Goal: Task Accomplishment & Management: Manage account settings

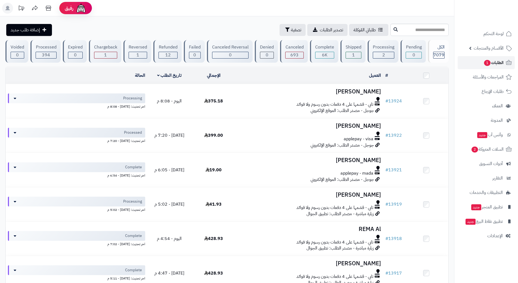
click at [491, 59] on span "الطلبات 1" at bounding box center [494, 63] width 20 height 8
click at [476, 152] on span "السلات المتروكة 2" at bounding box center [487, 149] width 33 height 8
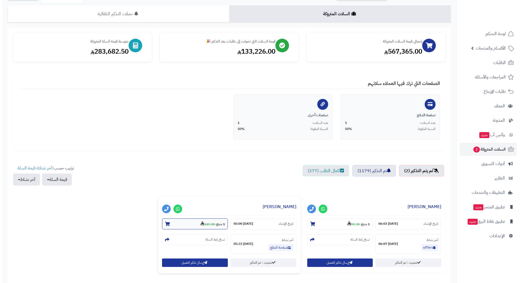
scroll to position [82, 0]
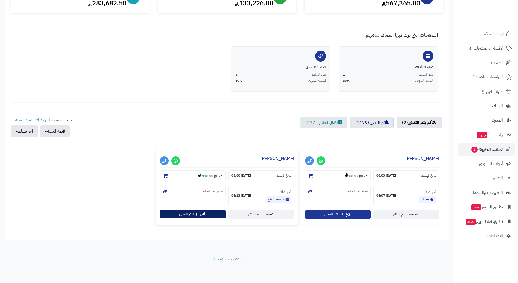
click at [185, 212] on button "إرسال تذكير للعميل" at bounding box center [193, 214] width 66 height 8
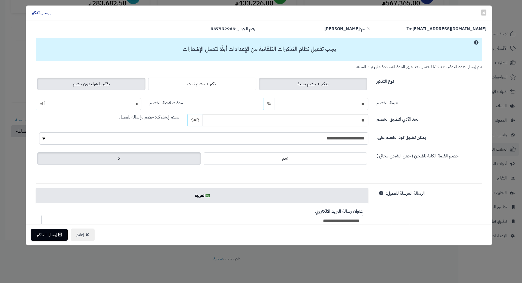
drag, startPoint x: 120, startPoint y: 83, endPoint x: 124, endPoint y: 87, distance: 5.6
click at [120, 83] on label "تذكير بالشراء دون خصم" at bounding box center [91, 84] width 108 height 13
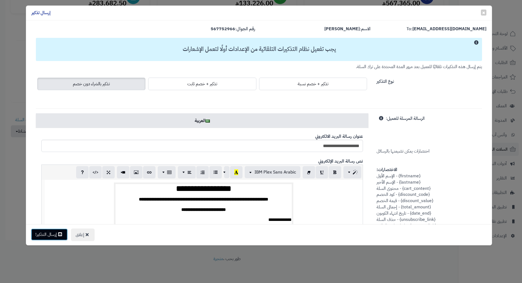
click at [52, 234] on button "إرسال التذكير!" at bounding box center [49, 234] width 37 height 12
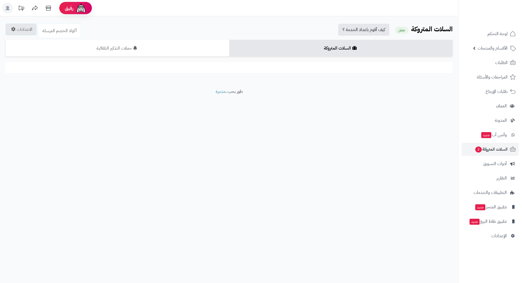
scroll to position [82, 0]
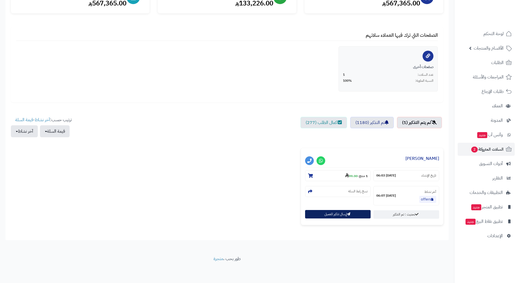
click at [327, 214] on button "إرسال تذكير للعميل" at bounding box center [338, 214] width 66 height 8
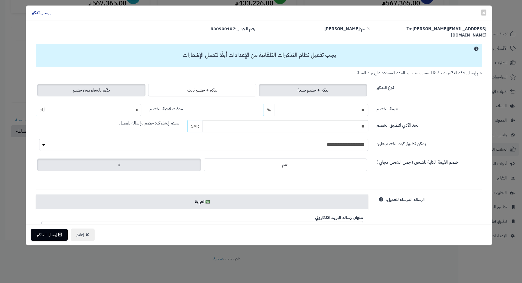
click at [66, 86] on label "تذكير بالشراء دون خصم" at bounding box center [91, 90] width 108 height 13
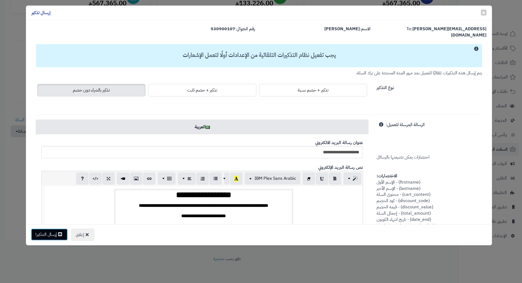
click at [51, 237] on button "إرسال التذكير!" at bounding box center [49, 234] width 37 height 12
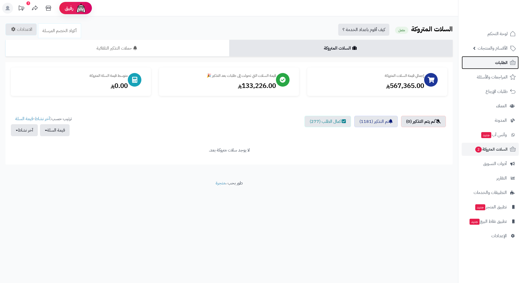
click at [480, 63] on link "الطلبات" at bounding box center [490, 62] width 57 height 13
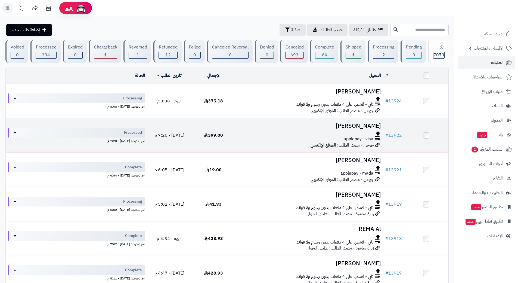
click at [238, 134] on td "احمد الشقيان applepay - visa جوجل - مصدر الطلب: الموقع الإلكتروني" at bounding box center [309, 135] width 147 height 34
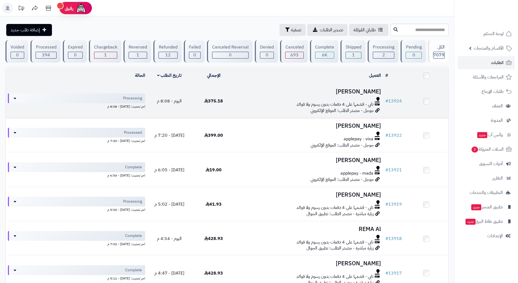
click at [250, 101] on div "تابي - قسّمها على 4 دفعات بدون رسوم ولا فوائد" at bounding box center [309, 104] width 143 height 6
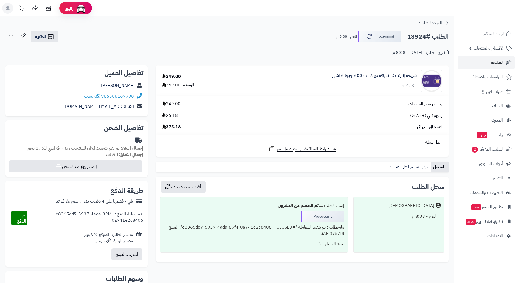
click at [423, 38] on h2 "الطلب #13924" at bounding box center [428, 36] width 42 height 11
copy div "الطلب #13924 Processing"
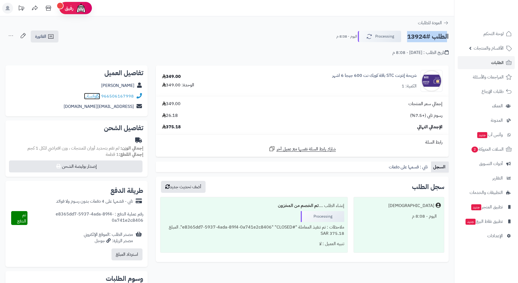
click at [99, 95] on icon at bounding box center [98, 96] width 4 height 4
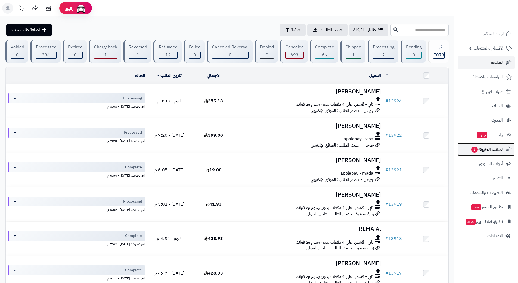
click at [482, 149] on span "السلات المتروكة 2" at bounding box center [487, 149] width 33 height 8
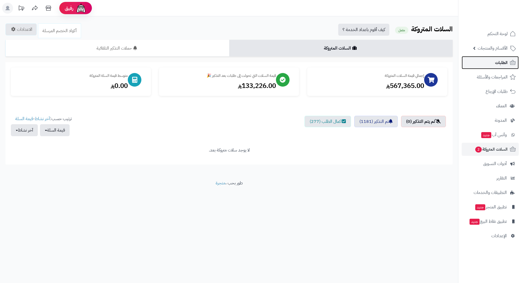
click at [477, 62] on link "الطلبات" at bounding box center [490, 62] width 57 height 13
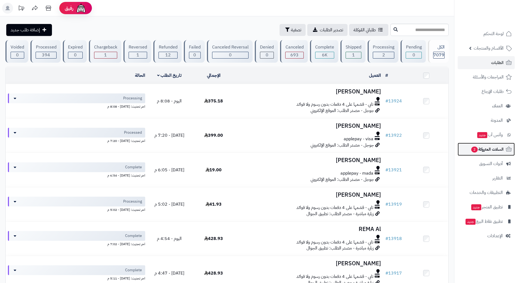
click at [472, 149] on span "2" at bounding box center [475, 149] width 7 height 6
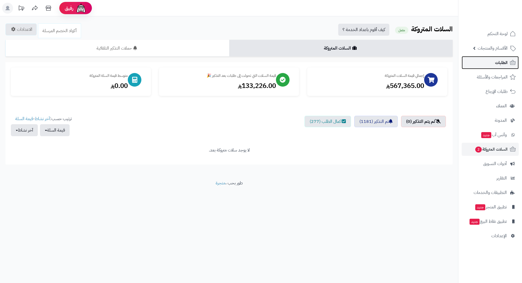
click at [491, 59] on link "الطلبات" at bounding box center [490, 62] width 57 height 13
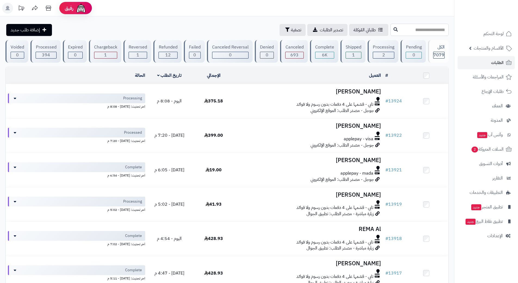
click at [391, 30] on input "text" at bounding box center [420, 30] width 58 height 12
drag, startPoint x: 445, startPoint y: 30, endPoint x: 391, endPoint y: 40, distance: 55.1
drag, startPoint x: 443, startPoint y: 30, endPoint x: 424, endPoint y: 27, distance: 18.9
click at [424, 27] on input "text" at bounding box center [420, 30] width 58 height 12
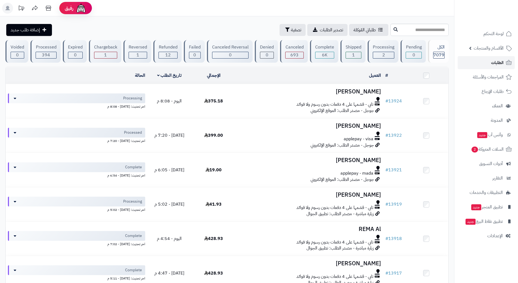
click at [480, 63] on link "الطلبات" at bounding box center [486, 62] width 57 height 13
click at [470, 152] on link "السلات المتروكة 2" at bounding box center [486, 149] width 57 height 13
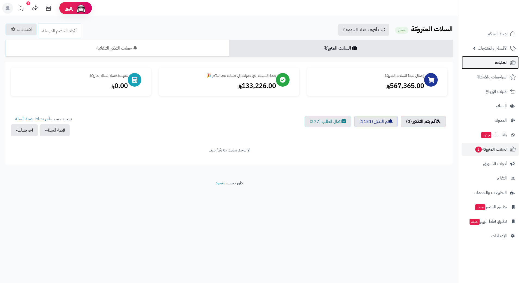
click at [473, 63] on link "الطلبات" at bounding box center [490, 62] width 57 height 13
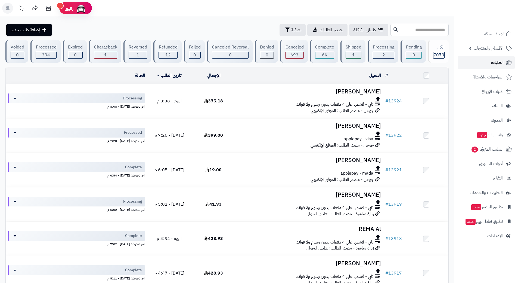
click at [471, 64] on link "الطلبات" at bounding box center [486, 62] width 57 height 13
click at [484, 62] on link "الطلبات" at bounding box center [486, 62] width 57 height 13
click at [472, 59] on link "الطلبات" at bounding box center [486, 62] width 57 height 13
click at [493, 61] on span "الطلبات" at bounding box center [497, 63] width 13 height 8
click at [476, 63] on link "الطلبات" at bounding box center [486, 62] width 57 height 13
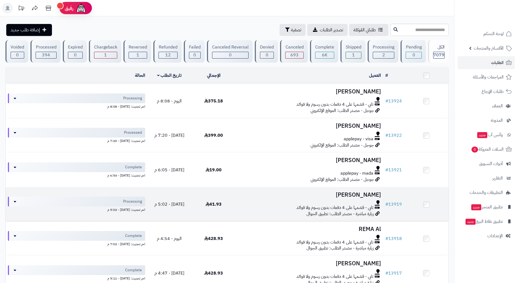
click at [258, 202] on div at bounding box center [309, 202] width 143 height 4
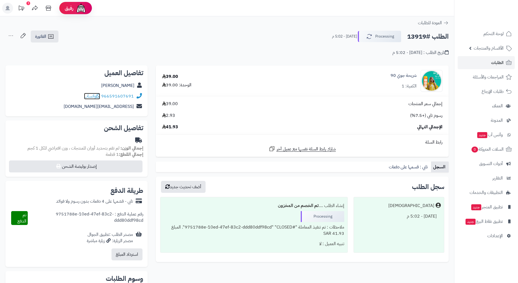
click at [98, 94] on icon at bounding box center [98, 96] width 4 height 4
click at [465, 61] on link "الطلبات" at bounding box center [486, 62] width 57 height 13
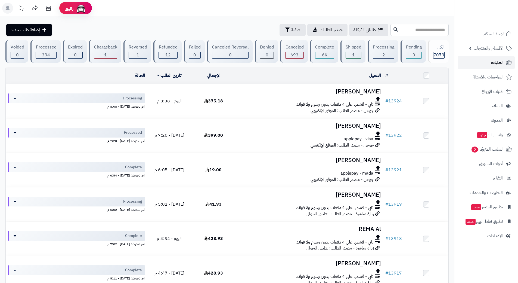
click at [489, 61] on link "الطلبات" at bounding box center [486, 62] width 57 height 13
click at [477, 62] on link "الطلبات" at bounding box center [486, 62] width 57 height 13
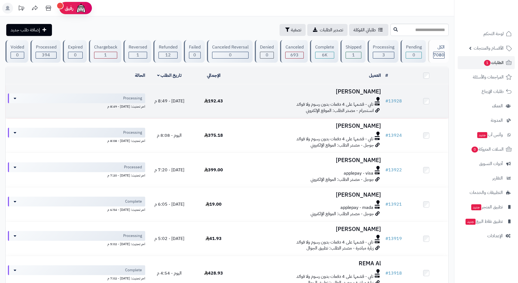
click at [256, 95] on td "احمد الشباعا تابي - قسّمها على 4 دفعات بدون رسوم ولا فوائد انستجرام - مصدر الطل…" at bounding box center [309, 101] width 147 height 34
drag, startPoint x: 256, startPoint y: 98, endPoint x: 263, endPoint y: 104, distance: 9.3
click at [256, 99] on div at bounding box center [309, 99] width 143 height 4
click at [263, 104] on div "تابي - قسّمها على 4 دفعات بدون رسوم ولا فوائد" at bounding box center [309, 104] width 143 height 6
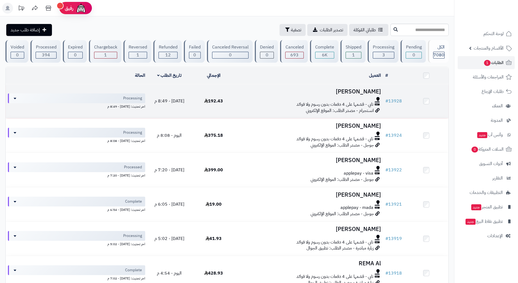
click at [263, 103] on div "تابي - قسّمها على 4 دفعات بدون رسوم ولا فوائد" at bounding box center [309, 104] width 143 height 6
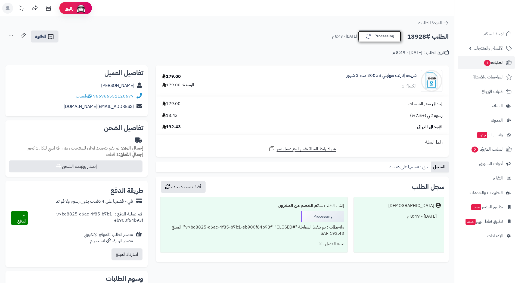
click at [373, 36] on button "Processing" at bounding box center [380, 35] width 44 height 11
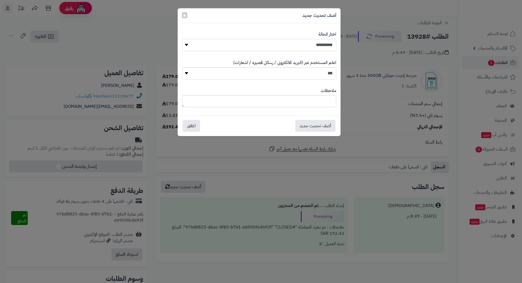
drag, startPoint x: 326, startPoint y: 45, endPoint x: 324, endPoint y: 51, distance: 6.2
click at [326, 45] on select "**********" at bounding box center [259, 45] width 155 height 12
select select "*"
click at [182, 39] on select "**********" at bounding box center [259, 45] width 155 height 12
click at [307, 121] on button "أضف تحديث جديد" at bounding box center [316, 125] width 40 height 12
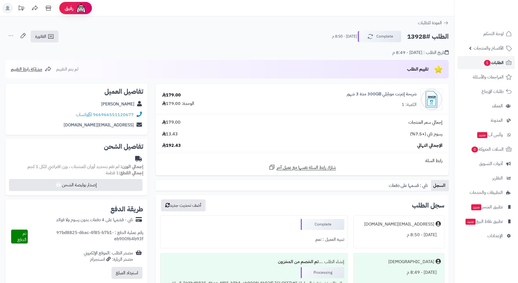
click at [482, 62] on link "الطلبات 1" at bounding box center [486, 62] width 57 height 13
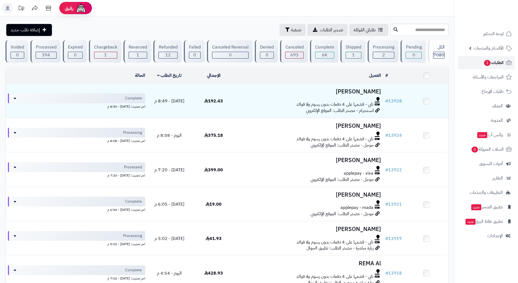
click at [488, 60] on span "1" at bounding box center [487, 63] width 7 height 6
click at [473, 63] on link "الطلبات 1" at bounding box center [486, 62] width 57 height 13
click at [479, 62] on link "الطلبات 1" at bounding box center [486, 62] width 57 height 13
click at [414, 35] on input "text" at bounding box center [420, 30] width 58 height 12
type input "*****"
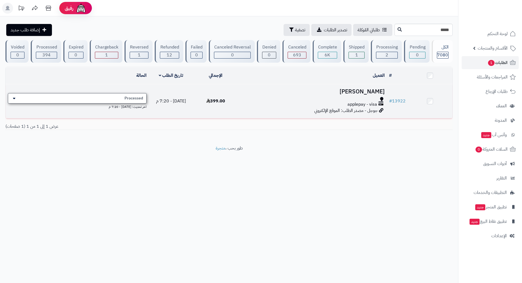
click at [128, 96] on span "Processed" at bounding box center [134, 98] width 19 height 5
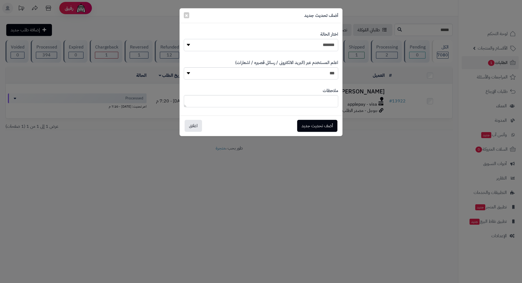
click at [235, 42] on select "**********" at bounding box center [261, 45] width 155 height 12
select select "*"
click at [184, 39] on select "**********" at bounding box center [261, 45] width 155 height 12
click at [309, 125] on button "أضف تحديث جديد" at bounding box center [317, 126] width 40 height 12
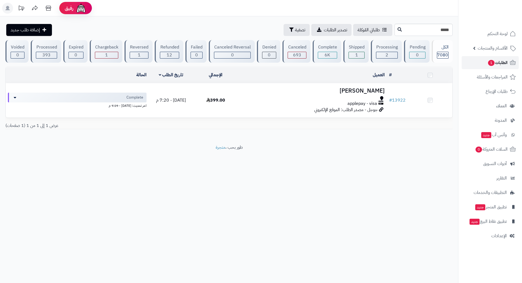
click at [477, 64] on link "الطلبات 1" at bounding box center [490, 62] width 57 height 13
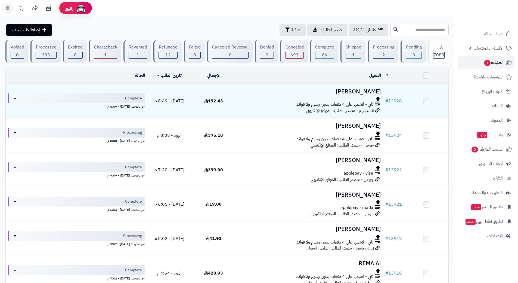
click at [471, 57] on link "الطلبات 1" at bounding box center [486, 62] width 57 height 13
type input "*****"
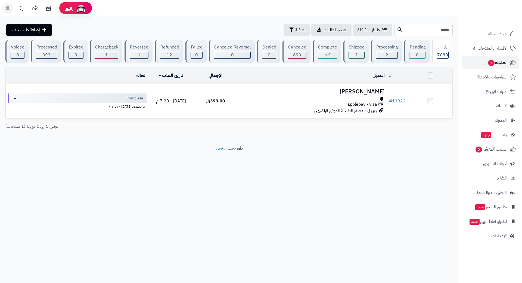
click at [493, 62] on span "1" at bounding box center [491, 63] width 7 height 6
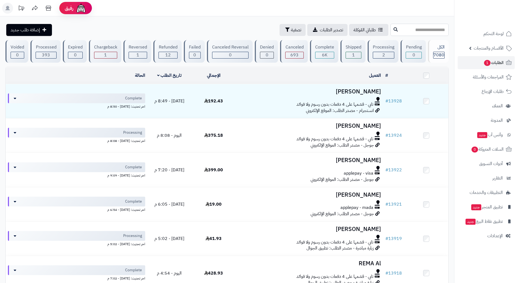
click at [391, 24] on input "text" at bounding box center [420, 30] width 58 height 12
click at [471, 61] on link "الطلبات 1" at bounding box center [486, 62] width 57 height 13
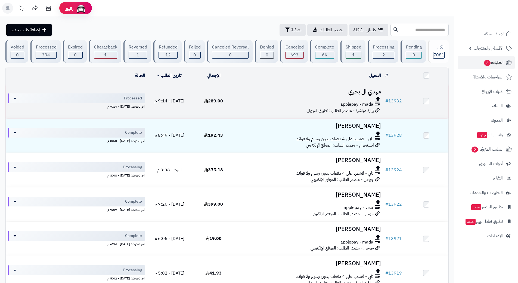
click at [259, 90] on h3 "مهدي ال بحري" at bounding box center [309, 91] width 143 height 6
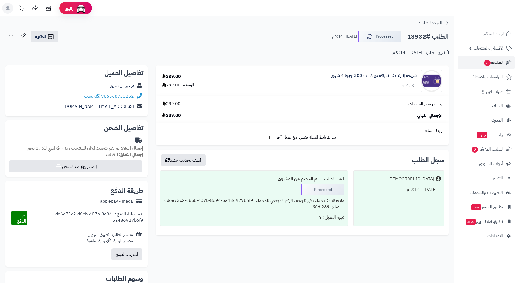
click at [422, 37] on h2 "الطلب #13932" at bounding box center [428, 36] width 42 height 11
click at [422, 36] on h2 "الطلب #13932" at bounding box center [428, 36] width 42 height 11
click at [421, 35] on h2 "الطلب #13932" at bounding box center [428, 36] width 42 height 11
click at [422, 35] on h2 "الطلب #13932" at bounding box center [428, 36] width 42 height 11
copy div "الطلب #13932 Processed"
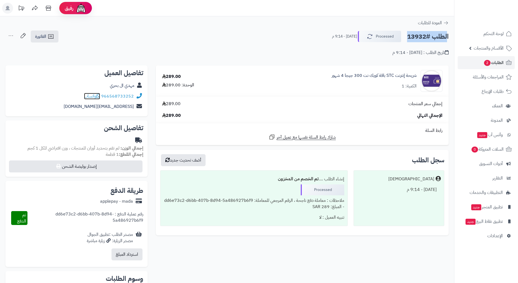
click at [98, 95] on icon at bounding box center [98, 96] width 4 height 4
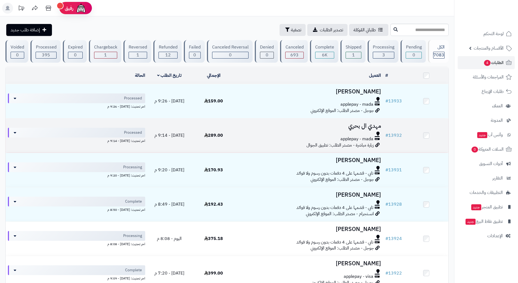
click at [242, 132] on div at bounding box center [309, 133] width 143 height 4
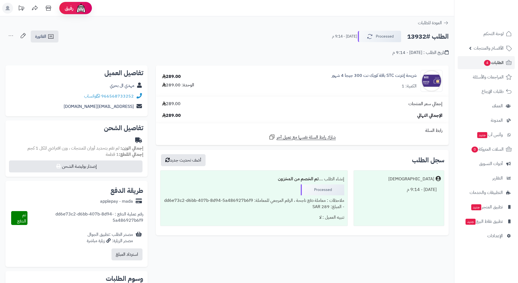
click at [422, 36] on h2 "الطلب #13932" at bounding box center [428, 36] width 42 height 11
copy div "الطلب #13932 Processed"
click at [99, 96] on icon at bounding box center [98, 96] width 4 height 4
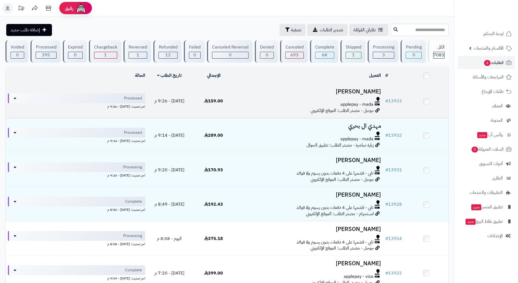
click at [259, 97] on div at bounding box center [309, 99] width 143 height 4
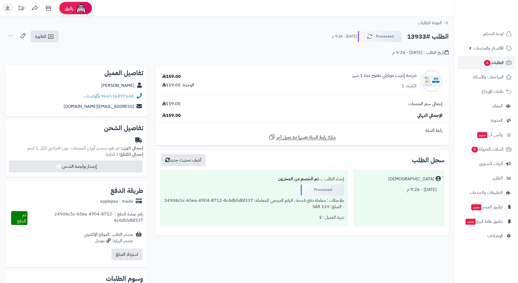
click at [426, 38] on h2 "الطلب #13933" at bounding box center [428, 36] width 42 height 11
click at [426, 37] on h2 "الطلب #13933" at bounding box center [428, 36] width 42 height 11
copy div "الطلب #13933 Processed"
click at [98, 96] on icon at bounding box center [98, 96] width 4 height 4
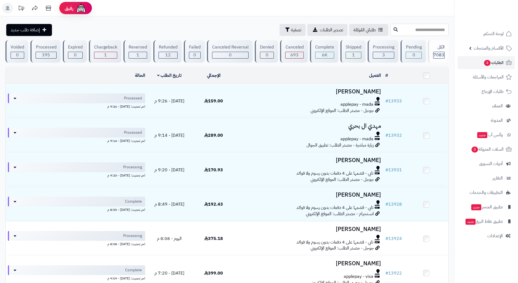
click at [405, 32] on input "text" at bounding box center [420, 30] width 58 height 12
type input "*****"
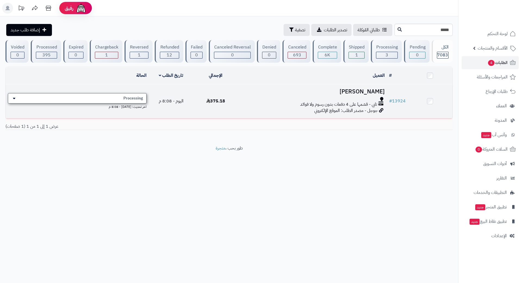
click at [133, 97] on span "Processing" at bounding box center [134, 98] width 20 height 5
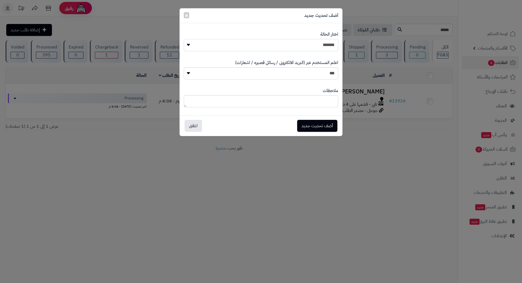
click at [309, 43] on select "**********" at bounding box center [261, 45] width 155 height 12
select select "*"
click at [184, 39] on select "**********" at bounding box center [261, 45] width 155 height 12
click at [324, 127] on button "أضف تحديث جديد" at bounding box center [317, 125] width 40 height 12
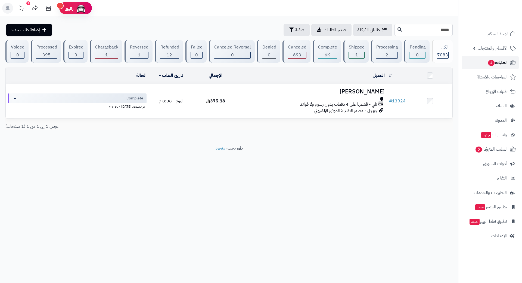
click at [492, 60] on span "4" at bounding box center [491, 63] width 7 height 7
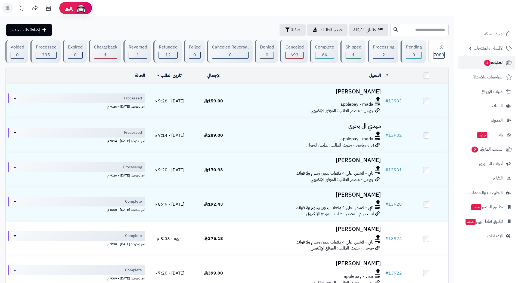
click at [472, 58] on link "الطلبات 4" at bounding box center [486, 62] width 57 height 13
click at [391, 28] on input "text" at bounding box center [420, 30] width 58 height 12
click at [503, 60] on span "الطلبات 4" at bounding box center [494, 63] width 20 height 8
click at [472, 63] on link "الطلبات" at bounding box center [486, 62] width 57 height 13
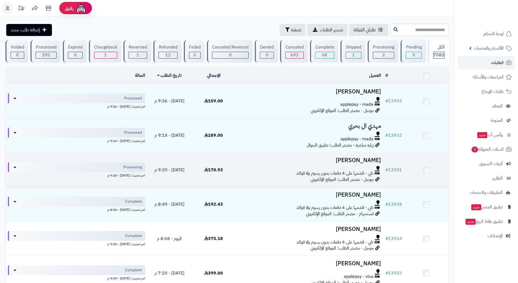
click at [248, 174] on div "تابي - قسّمها على 4 دفعات بدون رسوم ولا فوائد" at bounding box center [309, 173] width 143 height 6
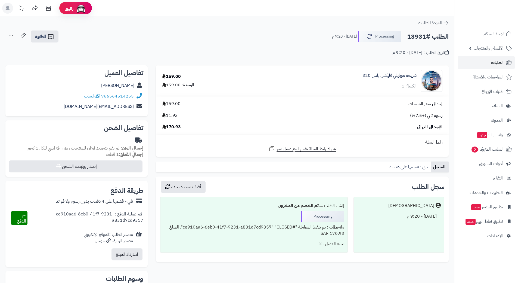
click at [424, 37] on h2 "الطلب #13931" at bounding box center [428, 36] width 42 height 11
copy div "الطلب #13931 Processing"
click at [100, 95] on icon at bounding box center [98, 96] width 4 height 4
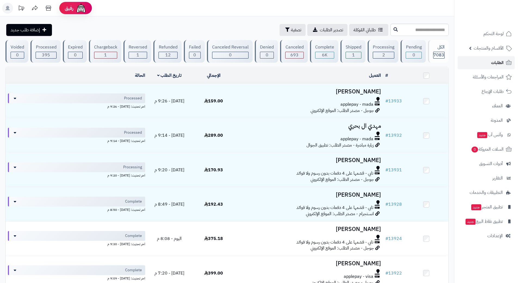
click at [476, 62] on link "الطلبات" at bounding box center [486, 62] width 57 height 13
click at [391, 27] on input "text" at bounding box center [420, 30] width 58 height 12
type input "*****"
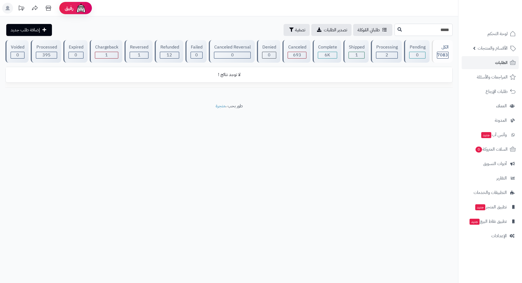
click at [444, 31] on input "*****" at bounding box center [424, 30] width 58 height 12
type input "*"
type input "*****"
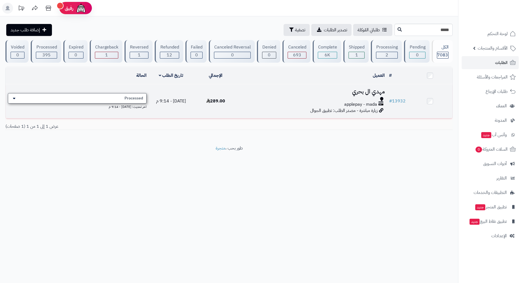
click at [130, 93] on div "Processed" at bounding box center [77, 98] width 139 height 10
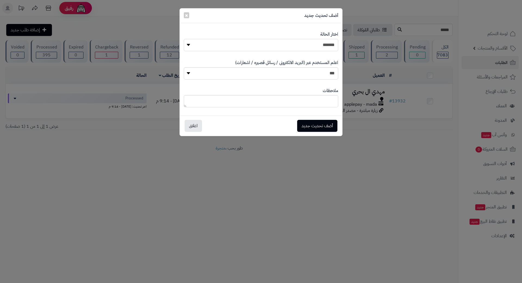
drag, startPoint x: 280, startPoint y: 43, endPoint x: 283, endPoint y: 44, distance: 3.0
click at [280, 43] on select "**********" at bounding box center [261, 45] width 155 height 12
select select "*"
click at [184, 39] on select "**********" at bounding box center [261, 45] width 155 height 12
click at [321, 127] on button "أضف تحديث جديد" at bounding box center [317, 125] width 40 height 12
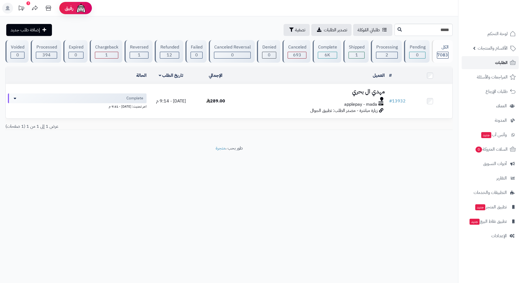
click at [479, 64] on link "الطلبات" at bounding box center [490, 62] width 57 height 13
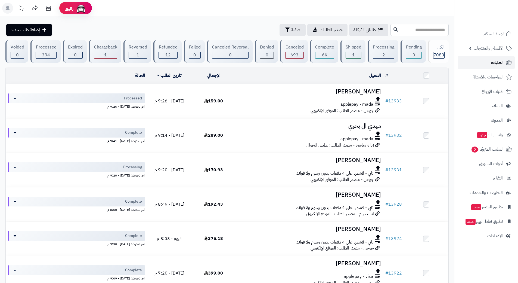
click at [473, 60] on link "الطلبات" at bounding box center [486, 62] width 57 height 13
type input "*****"
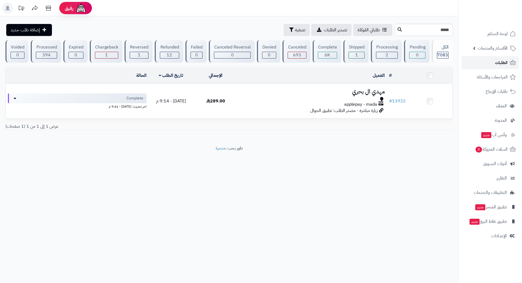
click at [494, 59] on link "الطلبات" at bounding box center [490, 62] width 57 height 13
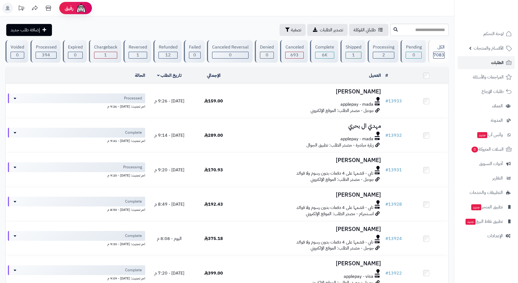
click at [479, 59] on link "الطلبات" at bounding box center [486, 62] width 57 height 13
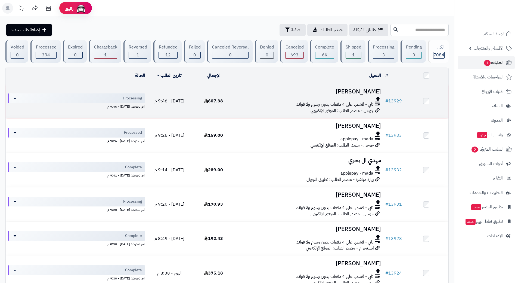
click at [241, 103] on div "تابي - قسّمها على 4 دفعات بدون رسوم ولا فوائد" at bounding box center [309, 104] width 143 height 6
click at [241, 102] on div "تابي - قسّمها على 4 دفعات بدون رسوم ولا فوائد" at bounding box center [309, 104] width 143 height 6
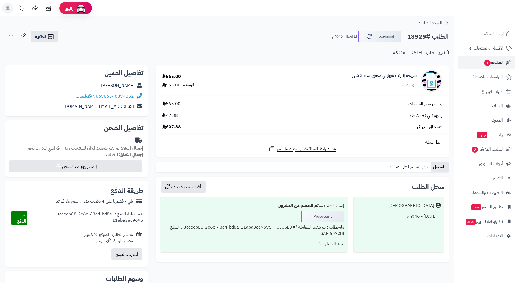
click at [427, 36] on h2 "الطلب #13929" at bounding box center [428, 36] width 42 height 11
click at [427, 37] on h2 "الطلب #13929" at bounding box center [428, 36] width 42 height 11
copy div "الطلب #13929 Processing"
click at [95, 93] on link "966966540894862" at bounding box center [113, 96] width 41 height 7
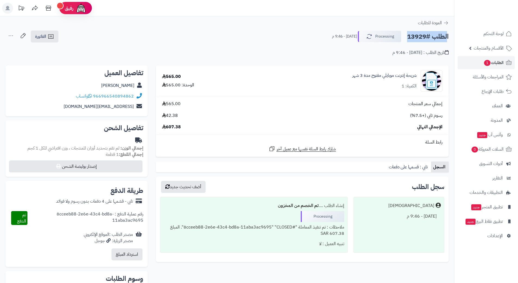
copy div "الطلب #13929 Processing"
click at [92, 93] on span "واتساب" at bounding box center [84, 96] width 16 height 7
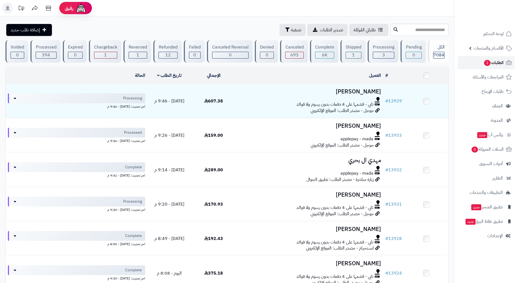
drag, startPoint x: 493, startPoint y: 60, endPoint x: 492, endPoint y: 58, distance: 2.8
click at [493, 60] on span "الطلبات 1" at bounding box center [494, 63] width 20 height 8
click at [466, 63] on link "الطلبات 1" at bounding box center [486, 62] width 57 height 13
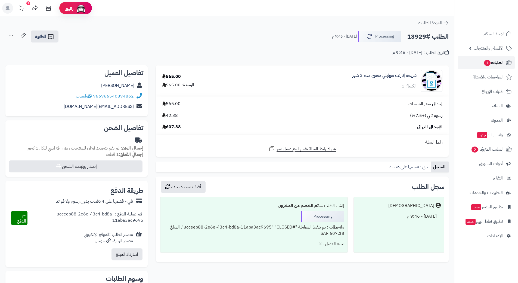
click at [488, 58] on link "الطلبات 1" at bounding box center [486, 62] width 57 height 13
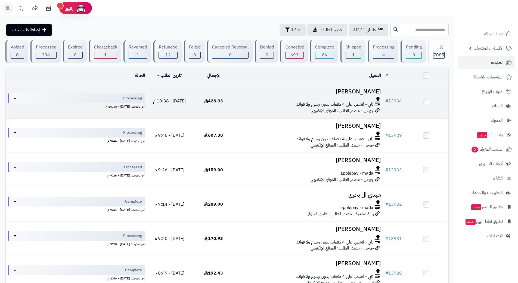
click at [346, 89] on h3 "فؤاد القطان" at bounding box center [309, 91] width 143 height 6
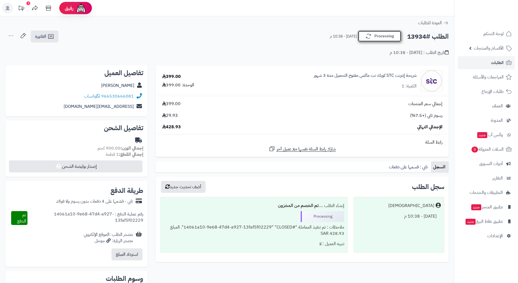
click at [375, 34] on button "Processing" at bounding box center [380, 35] width 44 height 11
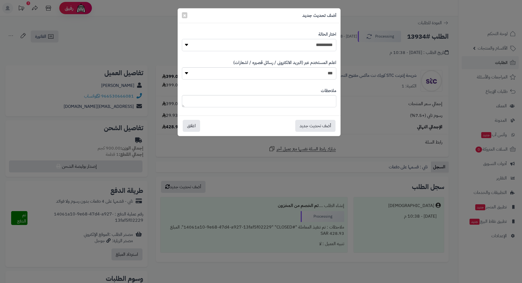
click at [313, 42] on select "**********" at bounding box center [259, 45] width 155 height 12
select select "*"
click at [182, 39] on select "**********" at bounding box center [259, 45] width 155 height 12
click at [308, 126] on button "أضف تحديث جديد" at bounding box center [316, 125] width 40 height 12
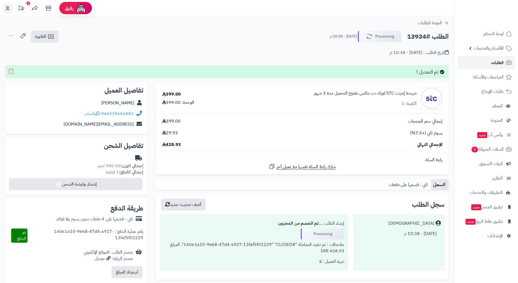
click at [476, 62] on link "الطلبات" at bounding box center [486, 62] width 57 height 13
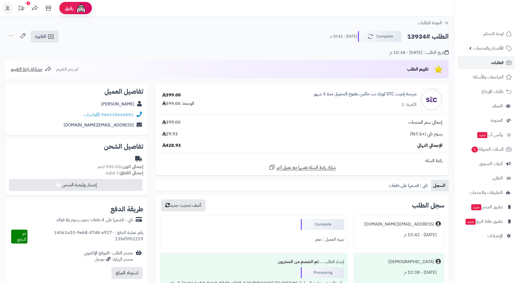
click at [487, 63] on link "الطلبات" at bounding box center [486, 62] width 57 height 13
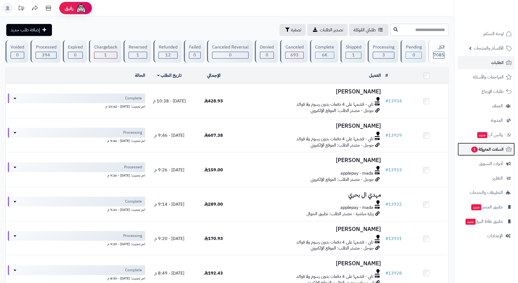
click at [459, 154] on link "السلات المتروكة 1" at bounding box center [486, 149] width 57 height 13
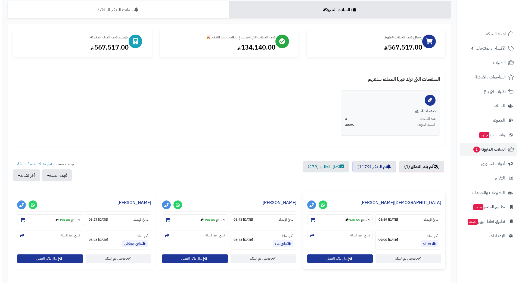
scroll to position [82, 0]
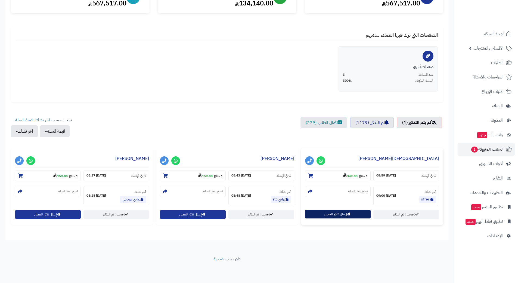
click at [340, 212] on button "إرسال تذكير للعميل" at bounding box center [338, 214] width 66 height 8
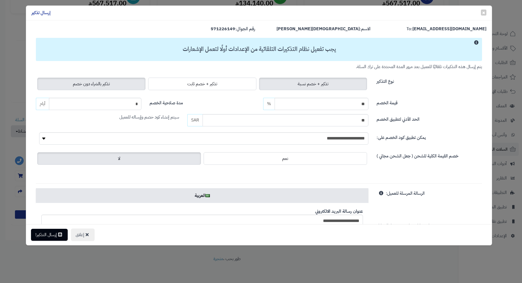
click at [111, 80] on label "تذكير بالشراء دون خصم" at bounding box center [91, 84] width 108 height 13
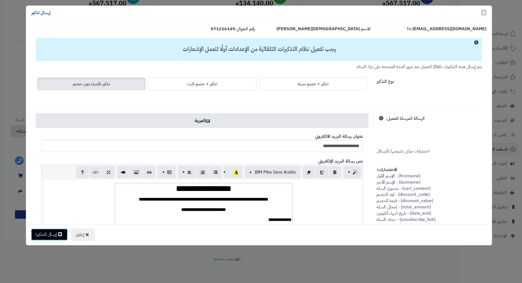
click at [46, 234] on button "إرسال التذكير!" at bounding box center [49, 234] width 37 height 12
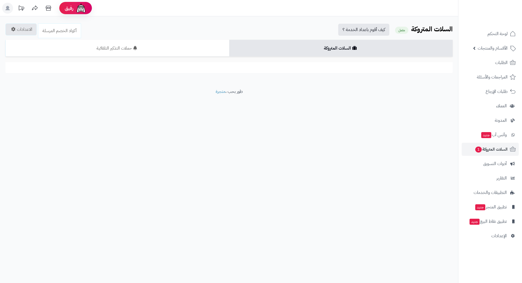
scroll to position [82, 0]
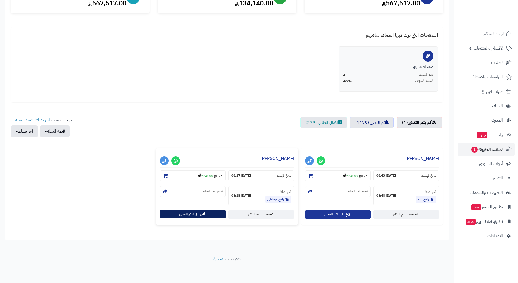
click at [199, 211] on button "إرسال تذكير للعميل" at bounding box center [193, 214] width 66 height 8
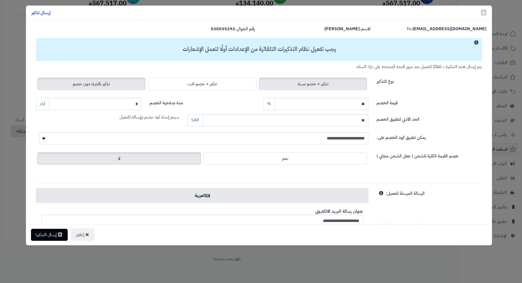
click at [95, 84] on span "تذكير بالشراء دون خصم" at bounding box center [91, 84] width 37 height 7
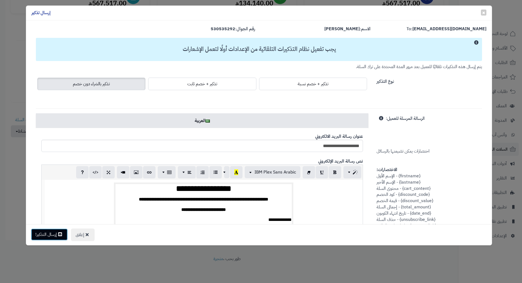
click at [52, 231] on button "إرسال التذكير!" at bounding box center [49, 234] width 37 height 12
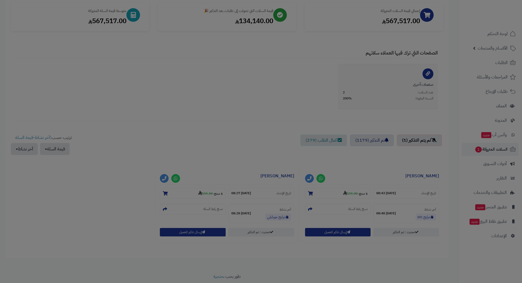
scroll to position [100, 0]
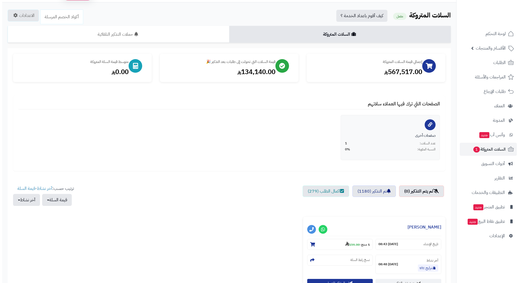
scroll to position [82, 0]
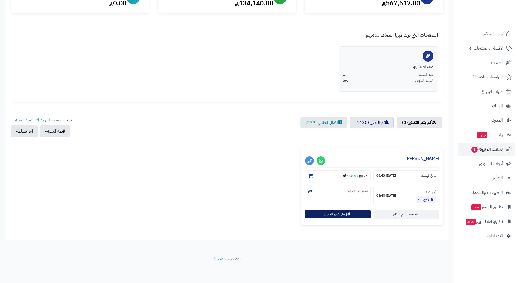
click at [337, 209] on div "**********" at bounding box center [372, 186] width 142 height 77
click at [335, 216] on button "إرسال تذكير للعميل" at bounding box center [338, 214] width 66 height 8
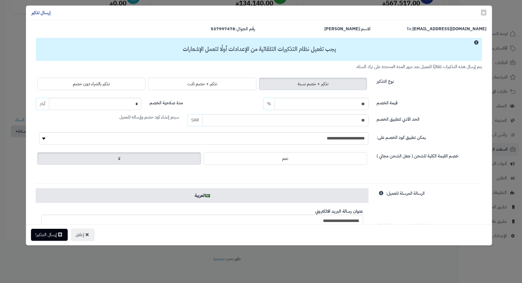
drag, startPoint x: 79, startPoint y: 82, endPoint x: 61, endPoint y: 122, distance: 44.0
click at [79, 82] on span "تذكير بالشراء دون خصم" at bounding box center [91, 84] width 37 height 7
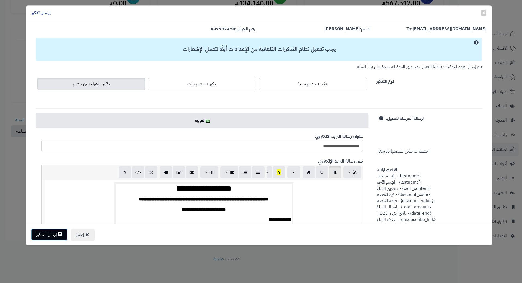
drag, startPoint x: 53, startPoint y: 233, endPoint x: 54, endPoint y: 230, distance: 3.1
click at [53, 233] on button "إرسال التذكير!" at bounding box center [49, 234] width 37 height 12
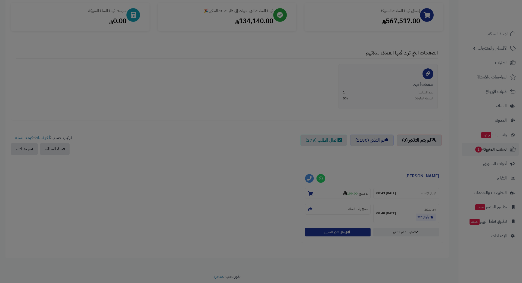
scroll to position [100, 0]
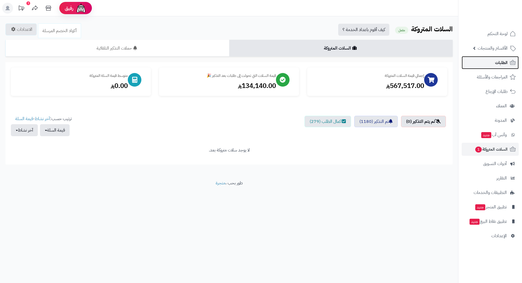
click at [482, 62] on link "الطلبات" at bounding box center [490, 62] width 57 height 13
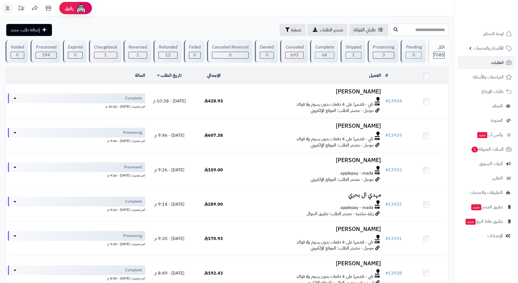
click at [394, 34] on input "text" at bounding box center [420, 30] width 58 height 12
type input "*****"
click at [394, 30] on icon at bounding box center [396, 29] width 4 height 4
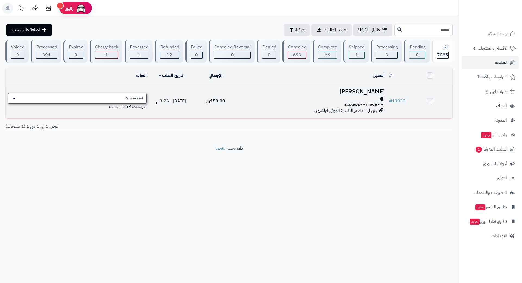
click at [125, 95] on div "Processed" at bounding box center [77, 98] width 139 height 10
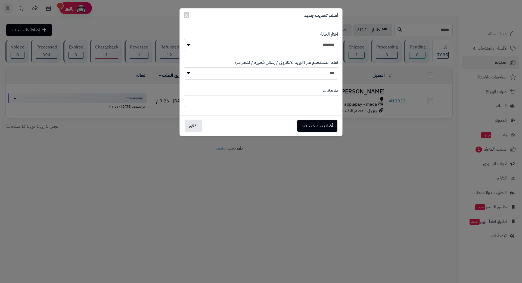
drag, startPoint x: 226, startPoint y: 44, endPoint x: 235, endPoint y: 50, distance: 11.0
click at [226, 44] on select "**********" at bounding box center [261, 45] width 155 height 12
select select "*"
click at [184, 39] on select "**********" at bounding box center [261, 45] width 155 height 12
click at [312, 128] on button "أضف تحديث جديد" at bounding box center [317, 125] width 40 height 12
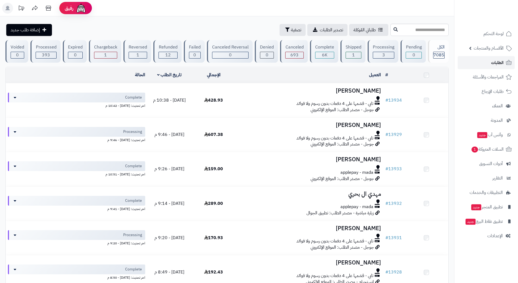
drag, startPoint x: 0, startPoint y: 0, endPoint x: 495, endPoint y: 61, distance: 499.0
click at [495, 61] on span "الطلبات" at bounding box center [497, 63] width 13 height 8
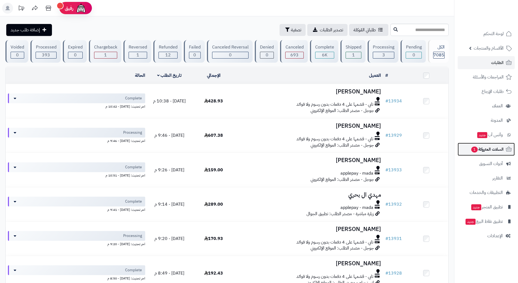
click at [494, 148] on span "السلات المتروكة 1" at bounding box center [487, 149] width 33 height 8
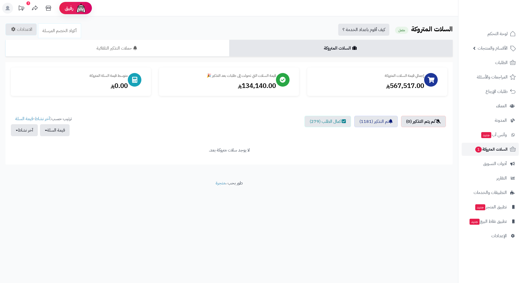
click at [480, 151] on span "1" at bounding box center [479, 149] width 7 height 6
click at [499, 64] on span "الطلبات" at bounding box center [502, 63] width 13 height 8
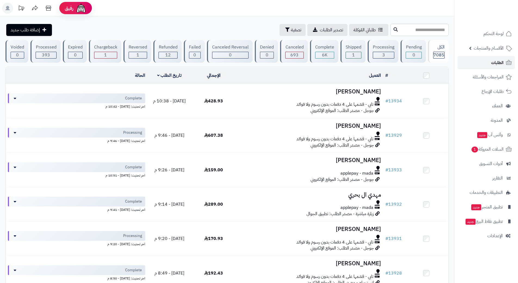
click at [484, 63] on link "الطلبات" at bounding box center [486, 62] width 57 height 13
